Goal: Find specific page/section: Find specific page/section

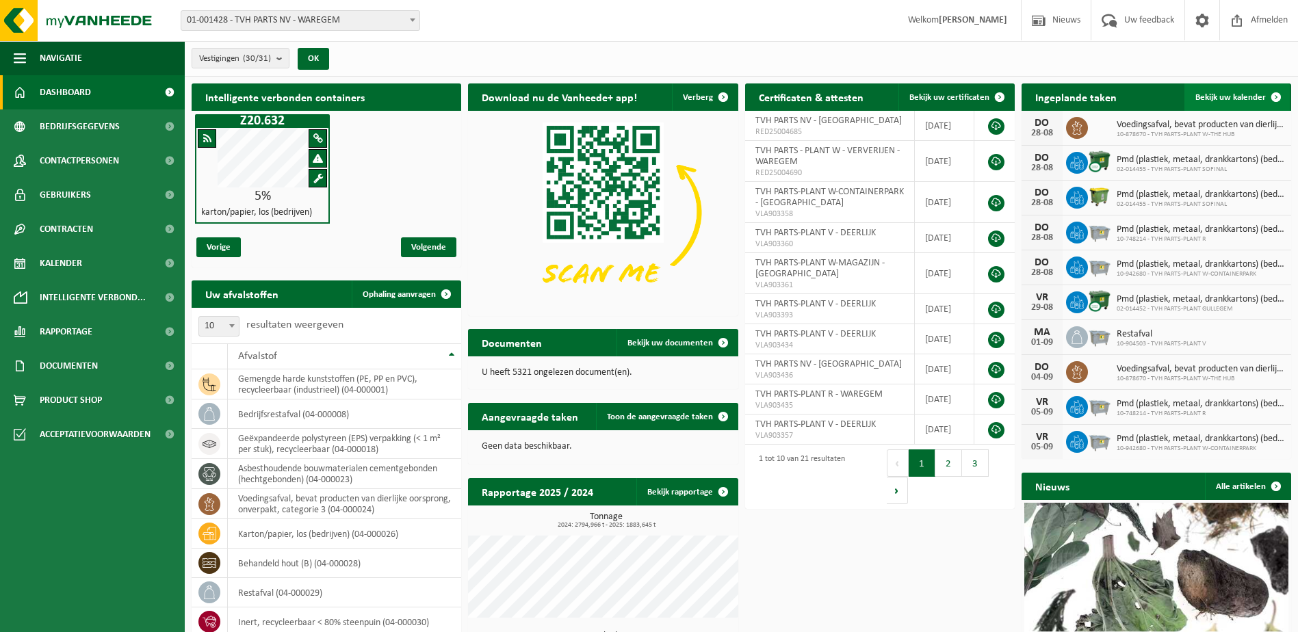
click at [1277, 101] on span at bounding box center [1276, 97] width 27 height 27
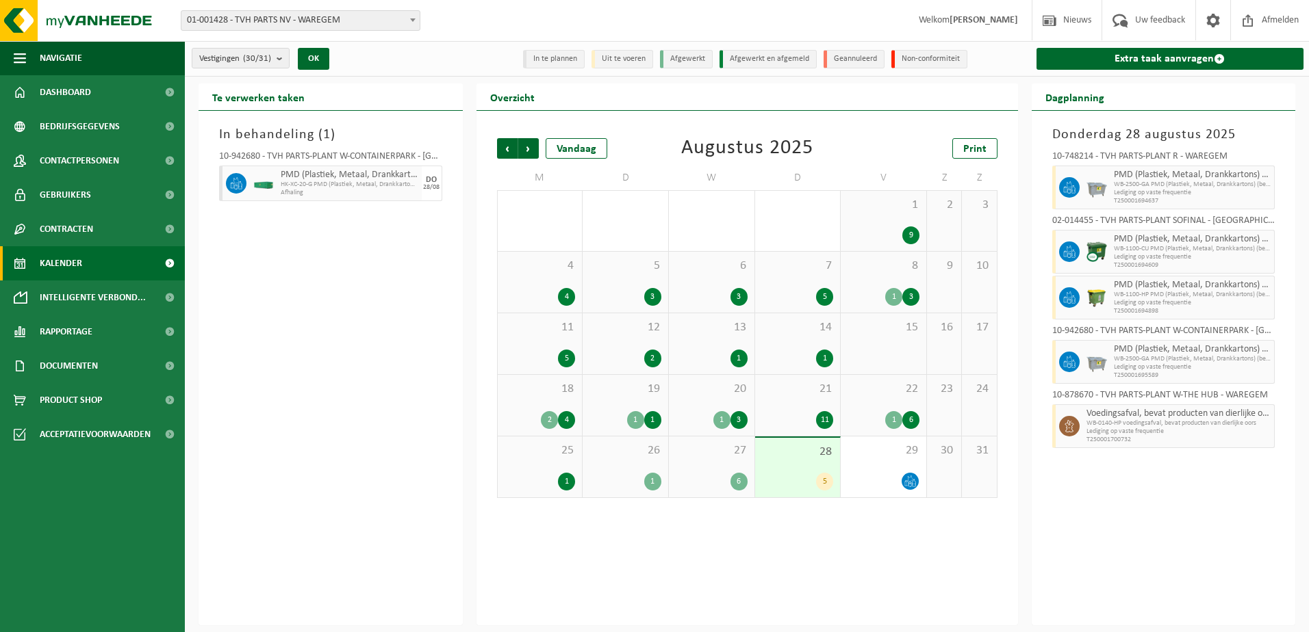
click at [1215, 363] on span "Lediging op vaste frequentie" at bounding box center [1192, 367] width 157 height 8
click at [1260, 366] on span "Lediging op vaste frequentie" at bounding box center [1192, 367] width 157 height 8
